Goal: Check status: Check status

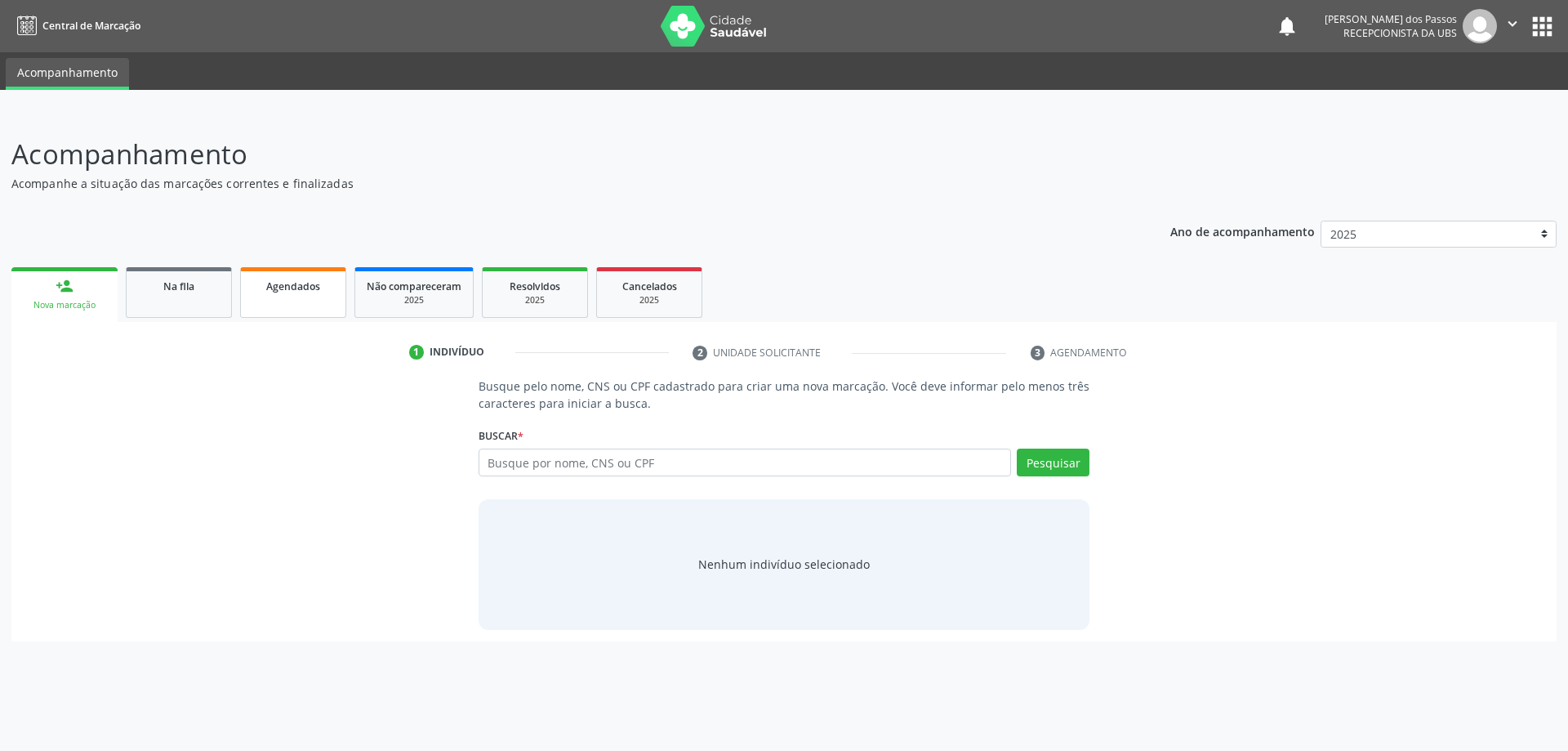
click at [279, 287] on span "Agendados" at bounding box center [293, 286] width 54 height 14
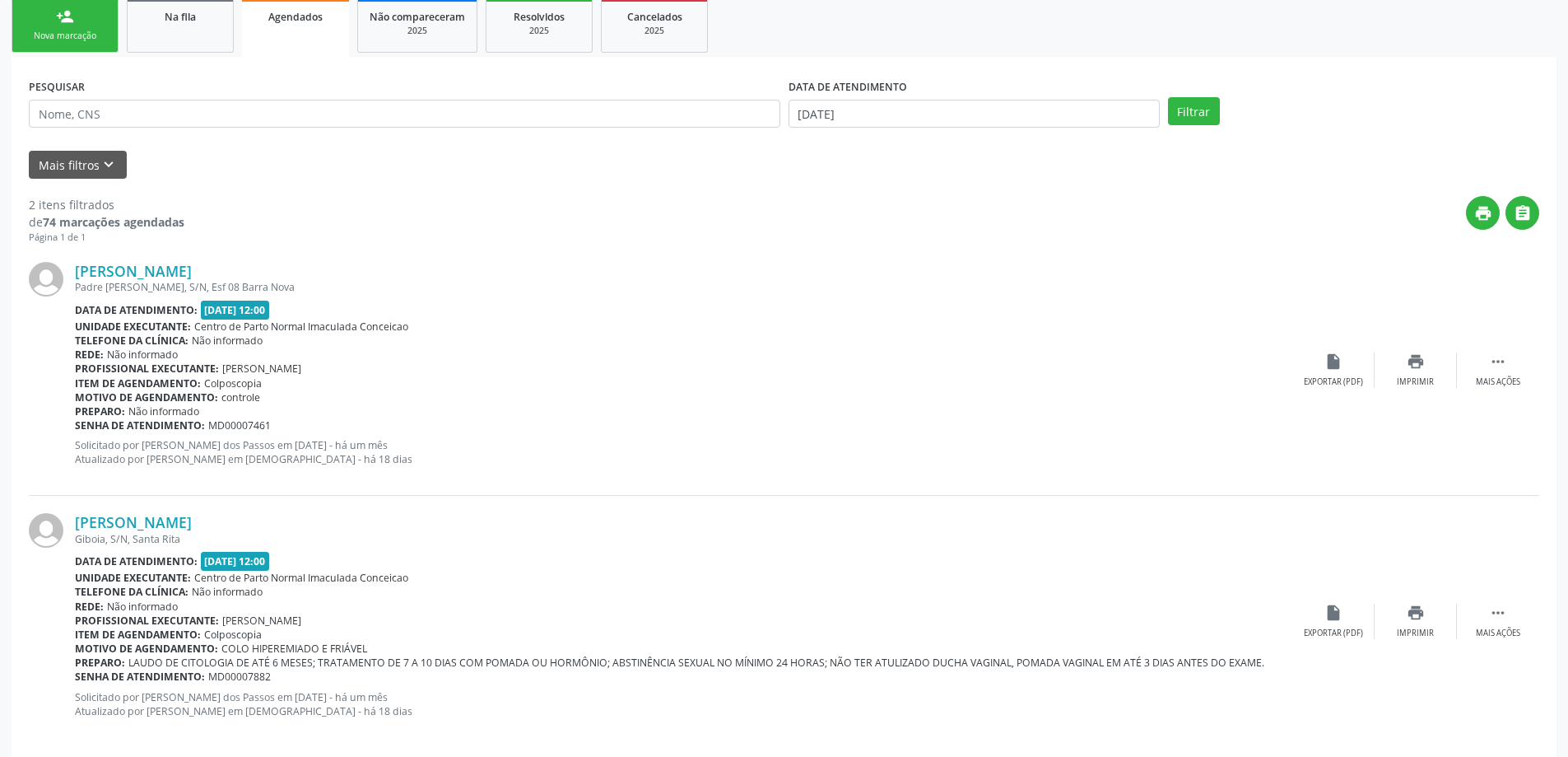
scroll to position [291, 0]
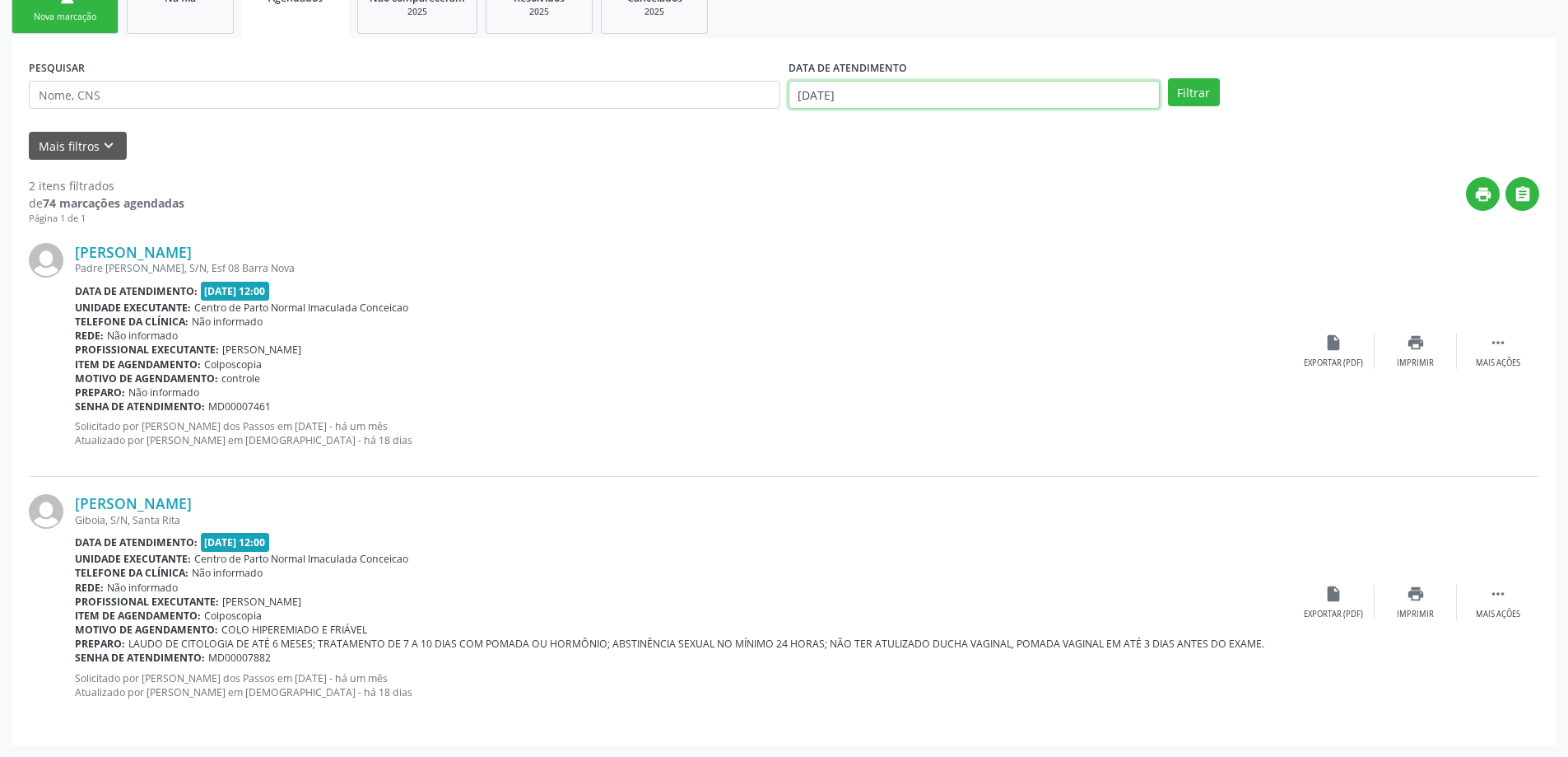
click at [827, 95] on input "[DATE]" at bounding box center [974, 95] width 371 height 28
click at [835, 308] on span "29" at bounding box center [843, 310] width 33 height 33
type input "[DATE]"
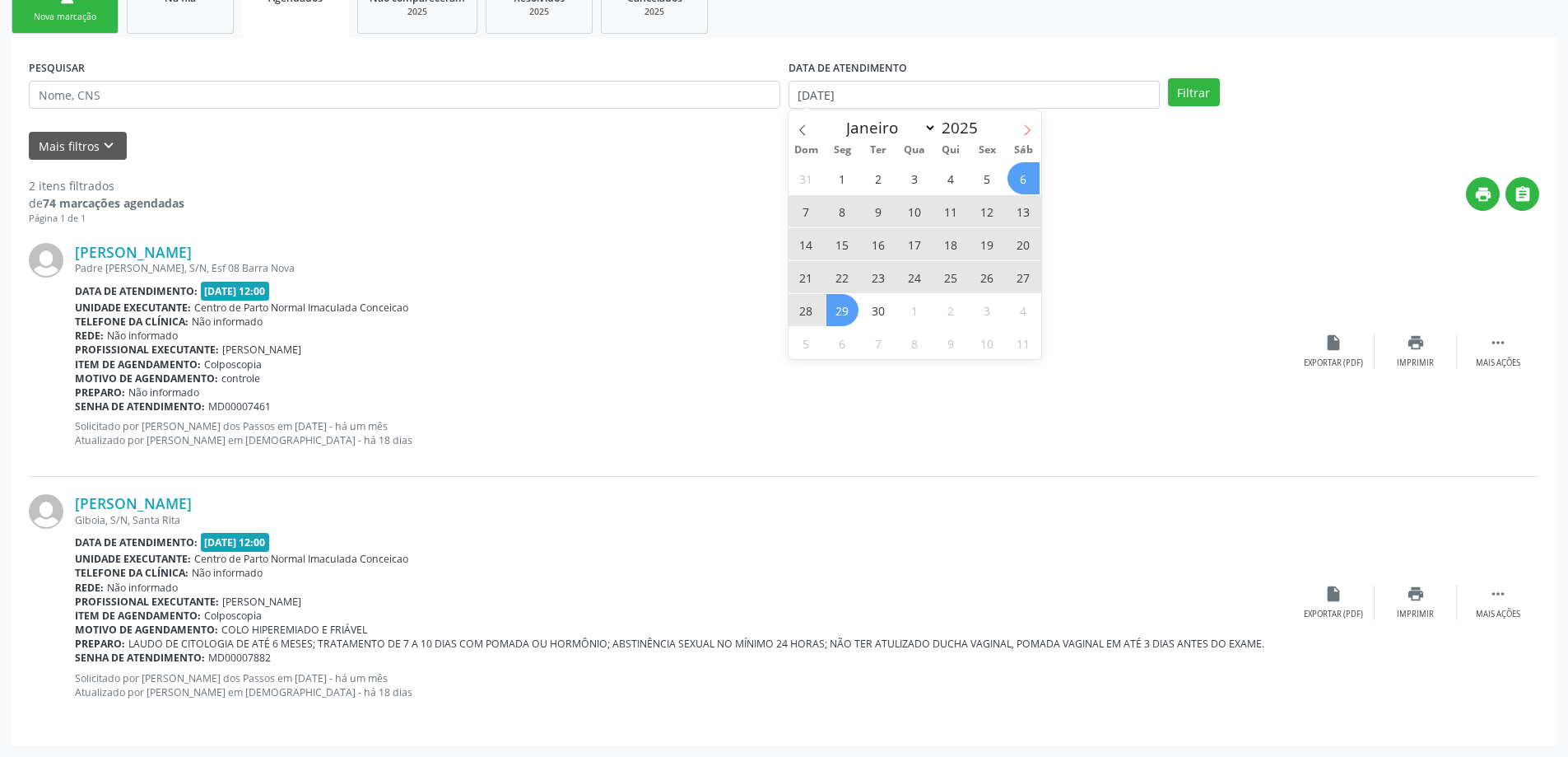
click at [1021, 130] on icon at bounding box center [1027, 130] width 12 height 12
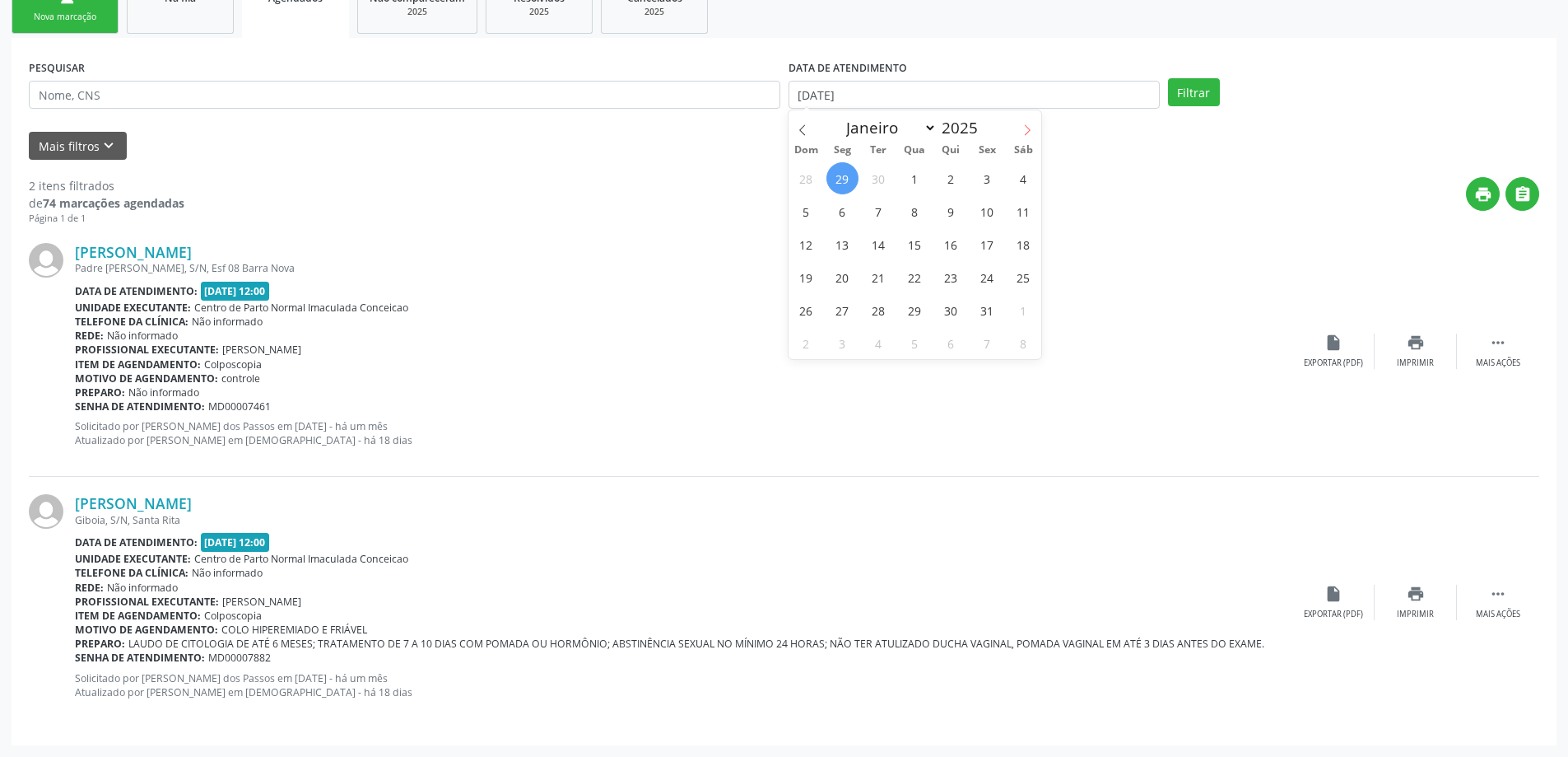
select select "9"
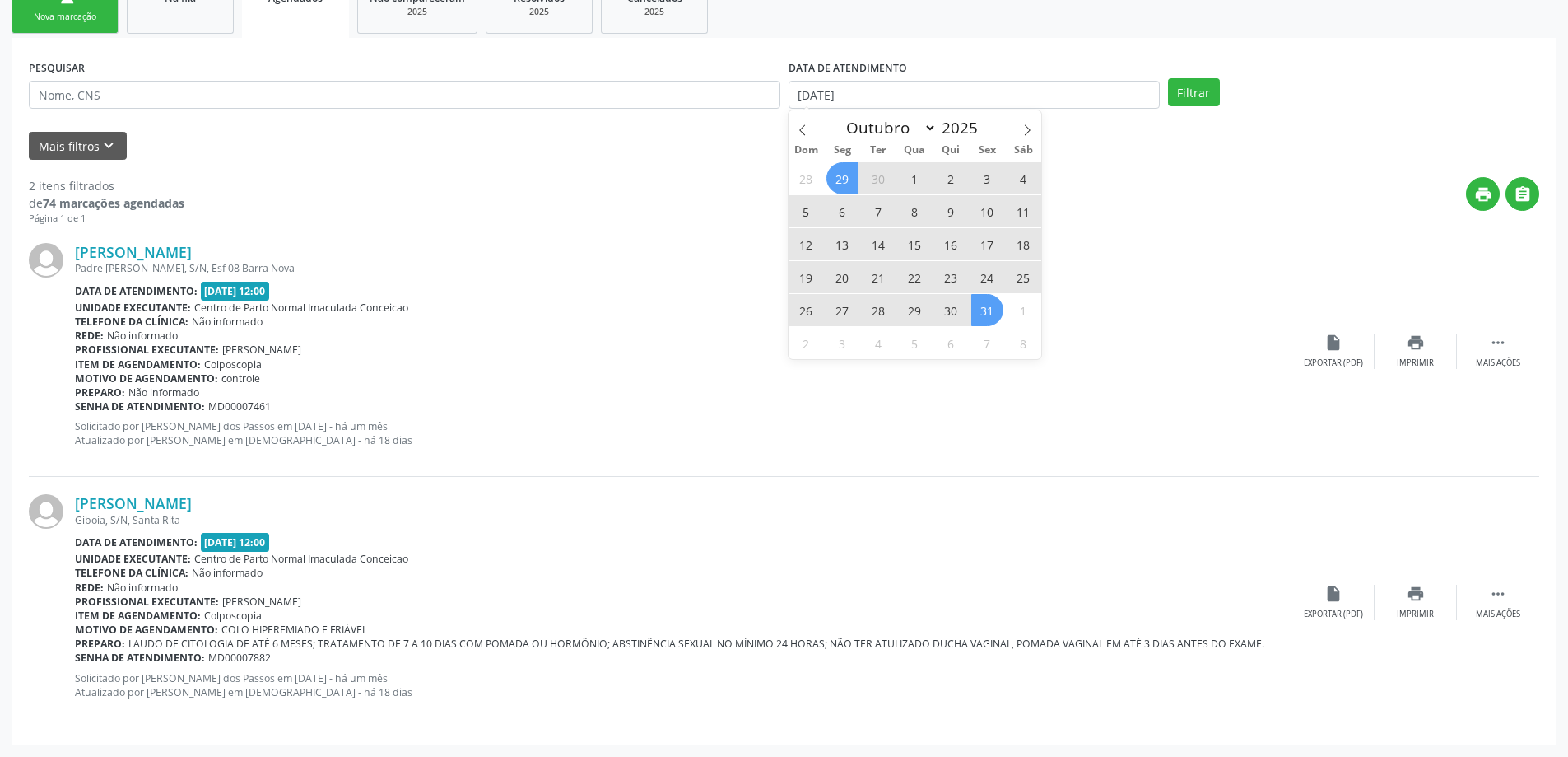
click at [986, 311] on span "31" at bounding box center [988, 310] width 33 height 33
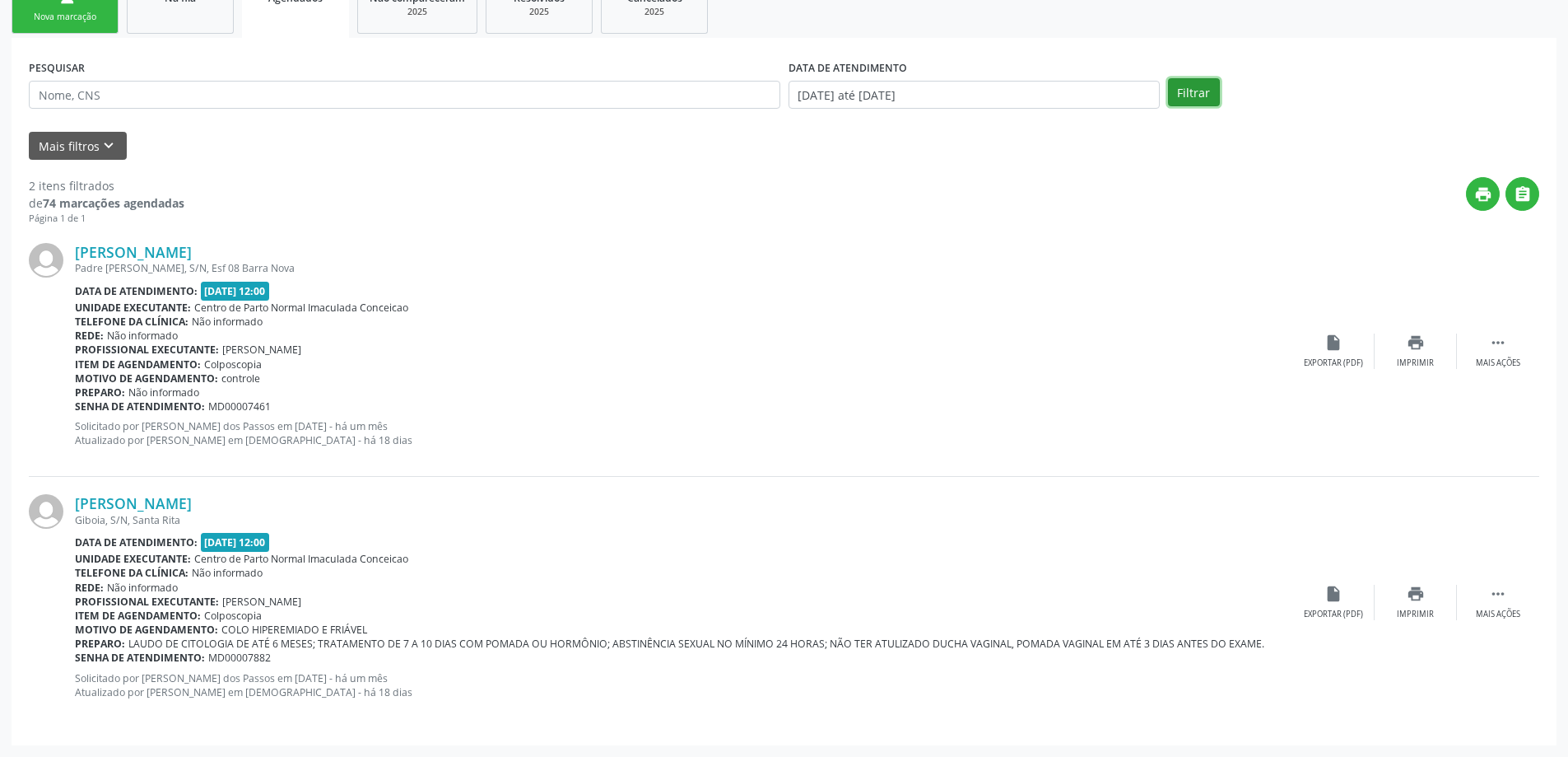
click at [1188, 97] on button "Filtrar" at bounding box center [1194, 92] width 52 height 28
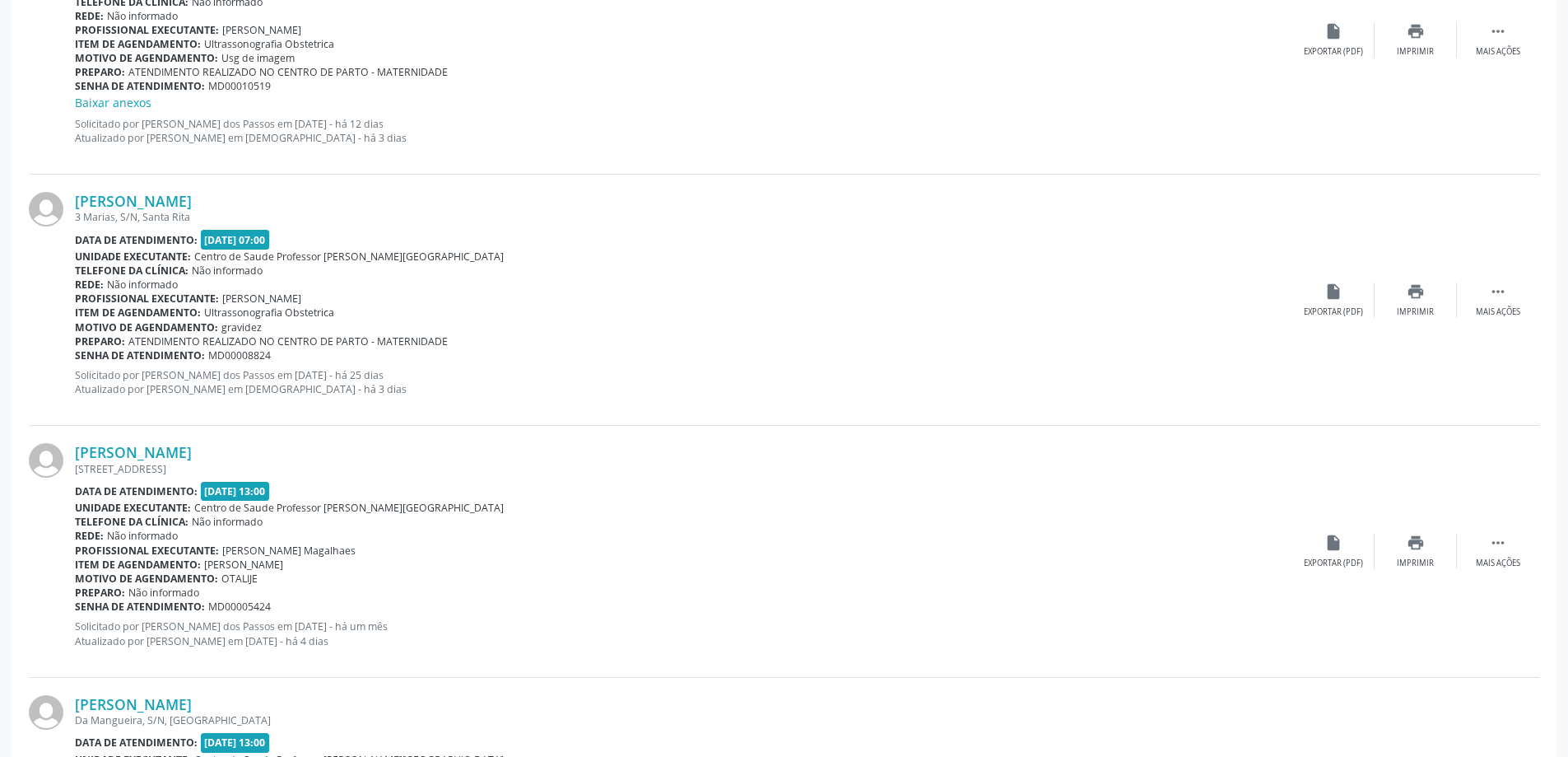
scroll to position [2078, 0]
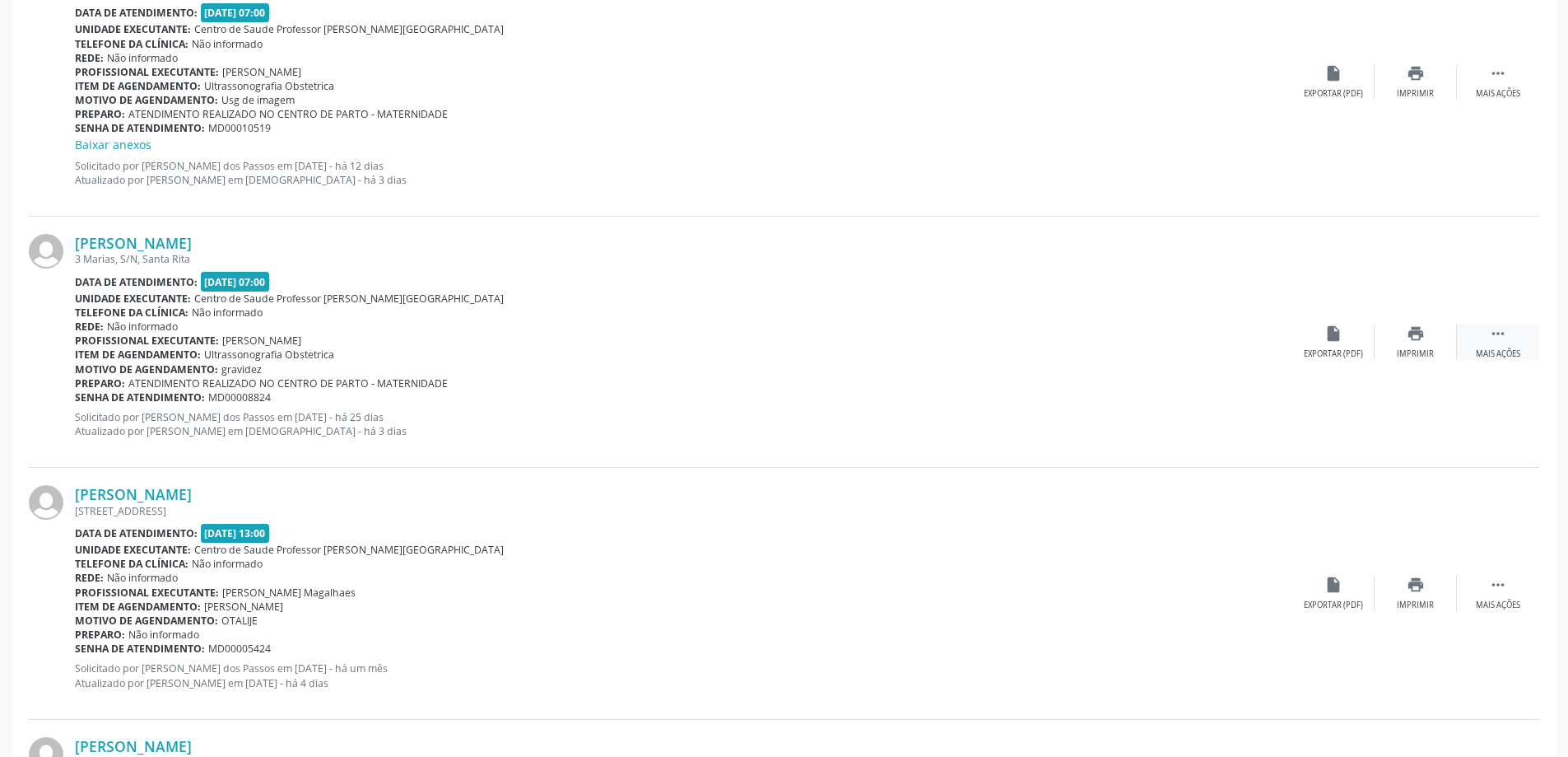
click at [1498, 333] on icon "" at bounding box center [1498, 334] width 18 height 18
click at [1253, 339] on icon "print" at bounding box center [1251, 334] width 18 height 18
